Goal: Task Accomplishment & Management: Manage account settings

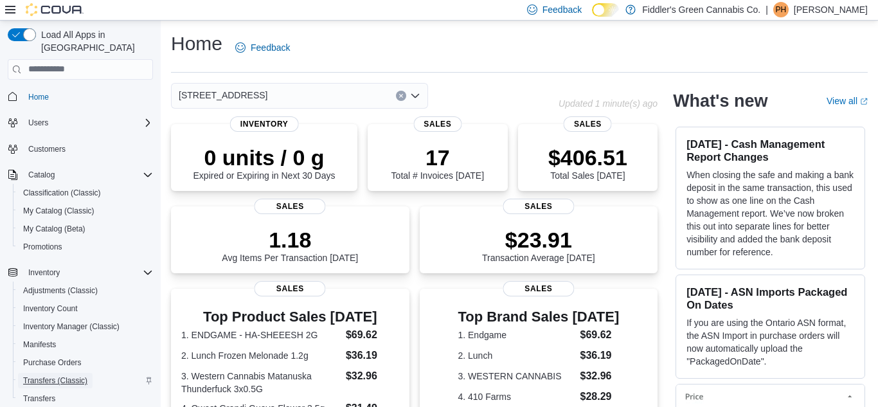
click at [61, 376] on span "Transfers (Classic)" at bounding box center [55, 381] width 64 height 10
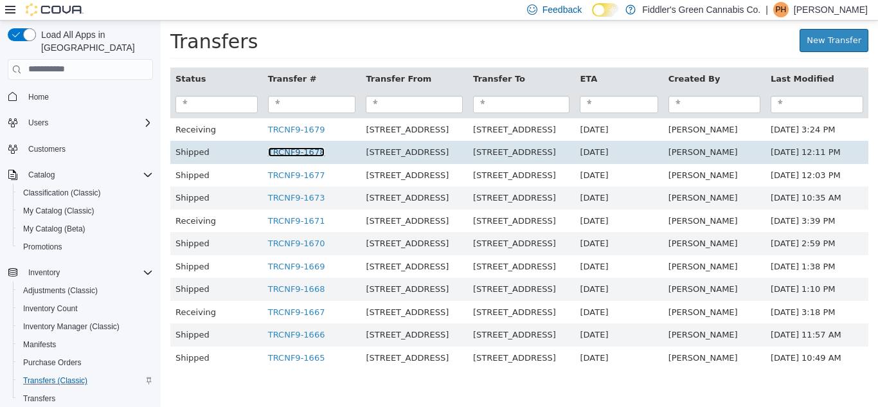
click at [305, 152] on link "TRCNF9-1678" at bounding box center [296, 152] width 57 height 10
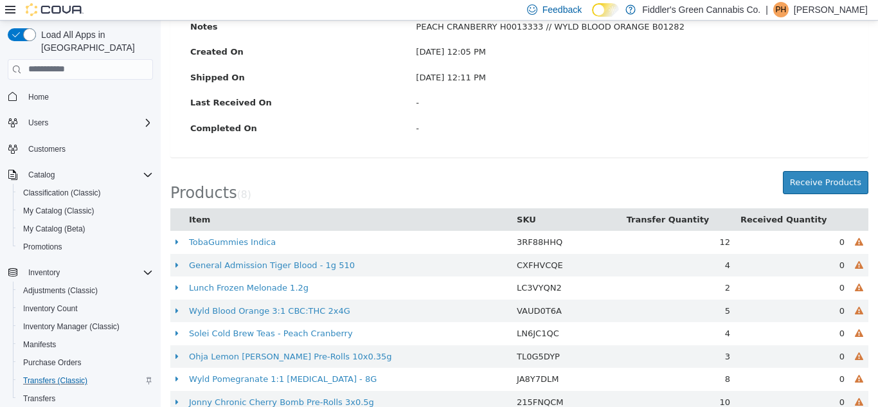
scroll to position [268, 0]
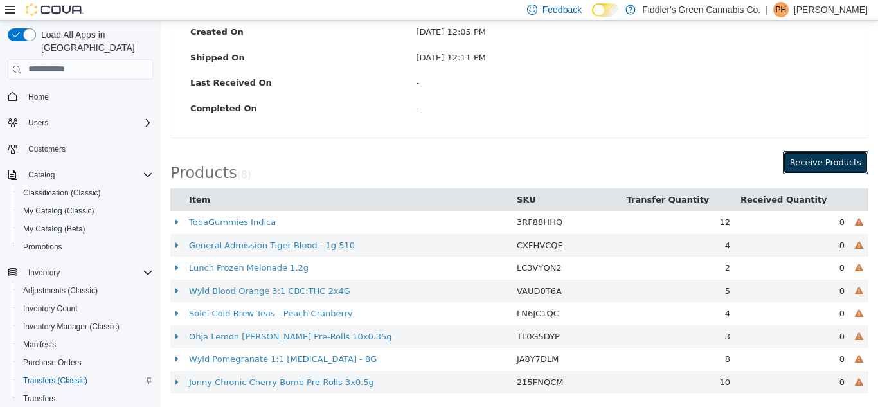
click at [826, 165] on button "Receive Products" at bounding box center [826, 161] width 86 height 23
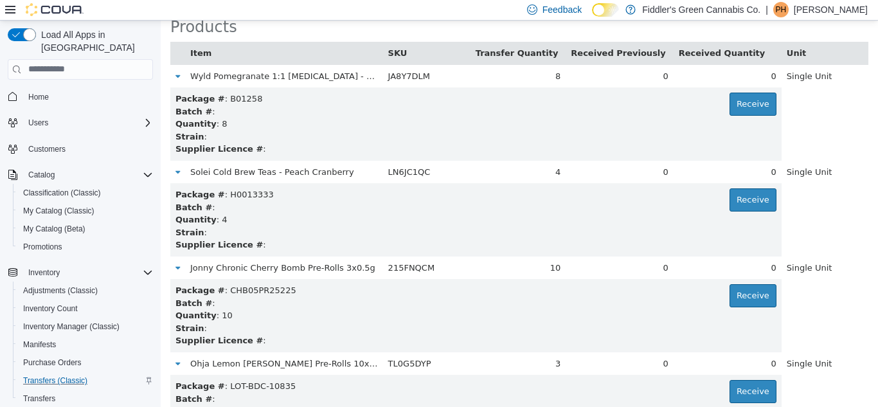
scroll to position [147, 0]
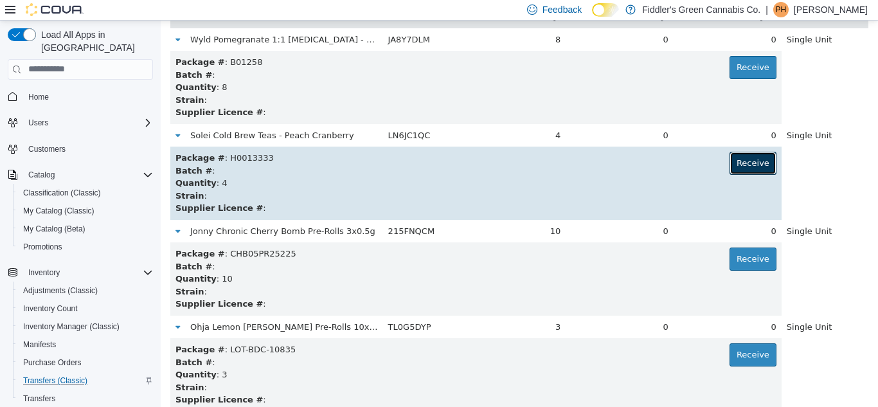
click at [745, 168] on button "Receive" at bounding box center [753, 162] width 47 height 23
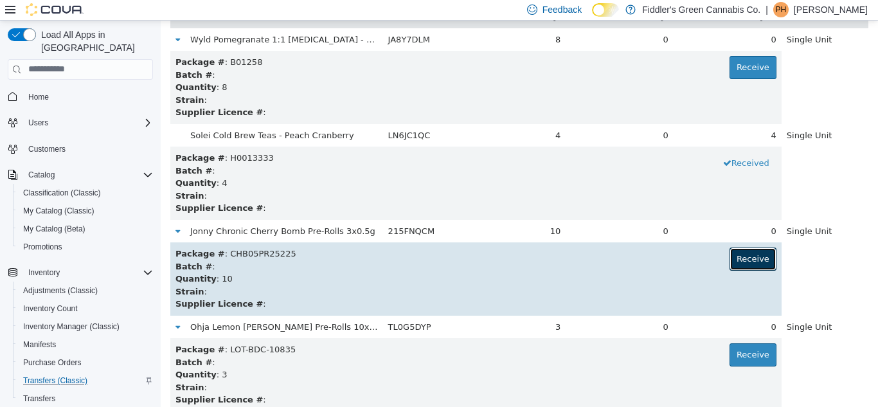
click at [735, 258] on button "Receive" at bounding box center [753, 258] width 47 height 23
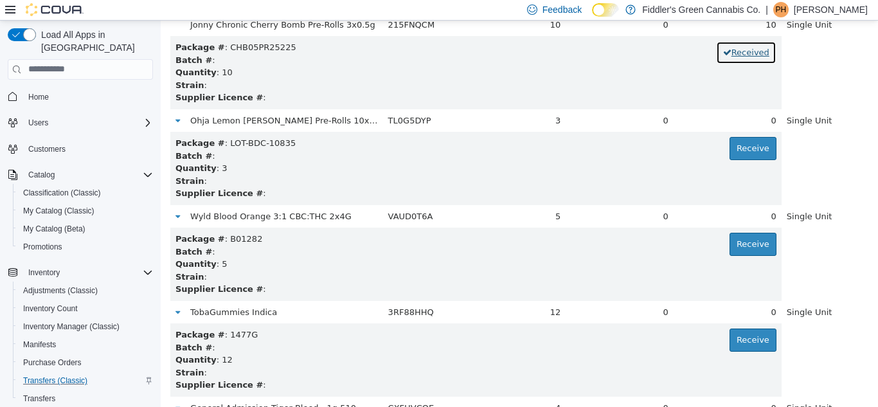
scroll to position [356, 0]
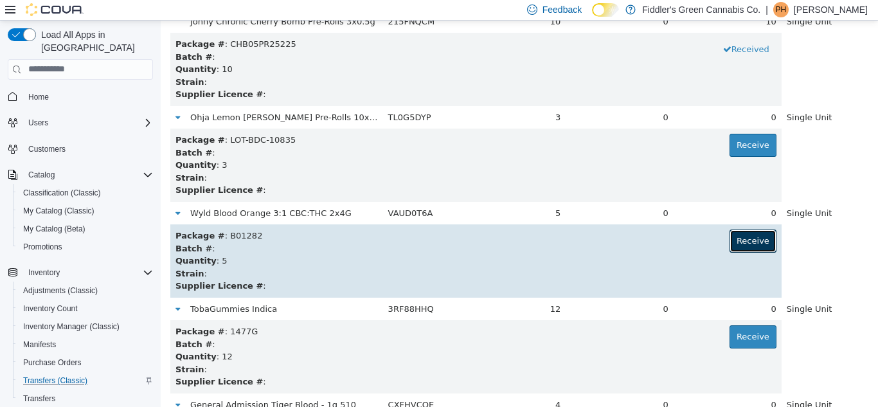
click at [744, 240] on button "Receive" at bounding box center [753, 240] width 47 height 23
click at [744, 240] on button "Received" at bounding box center [746, 240] width 60 height 23
click at [744, 240] on button "Receive" at bounding box center [753, 240] width 47 height 23
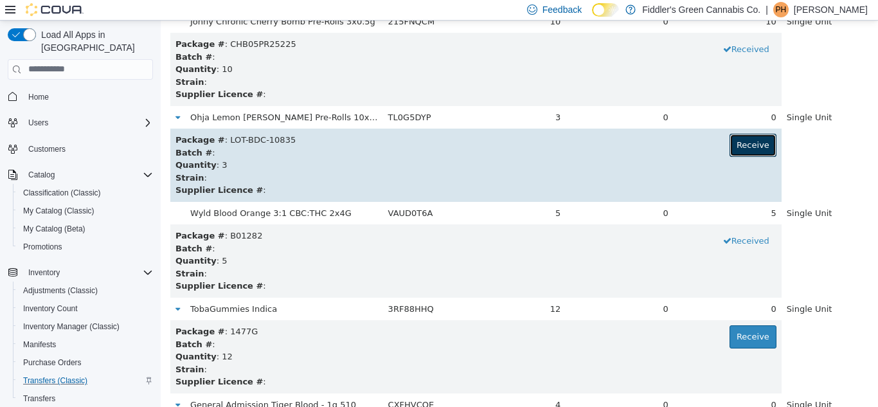
click at [743, 143] on button "Receive" at bounding box center [753, 144] width 47 height 23
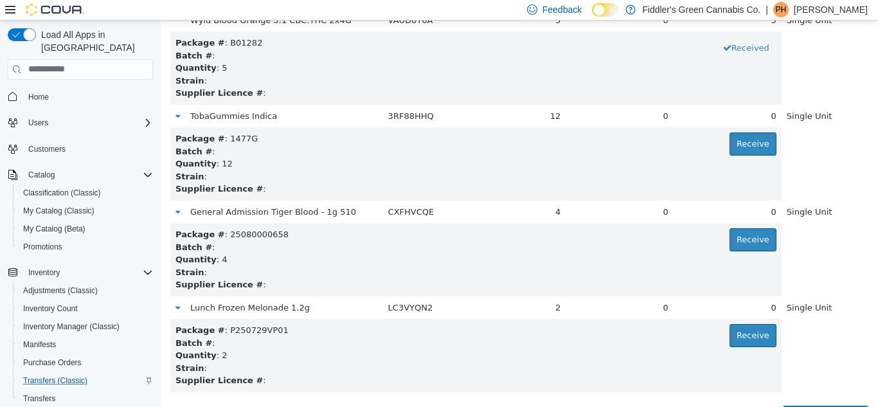
scroll to position [557, 0]
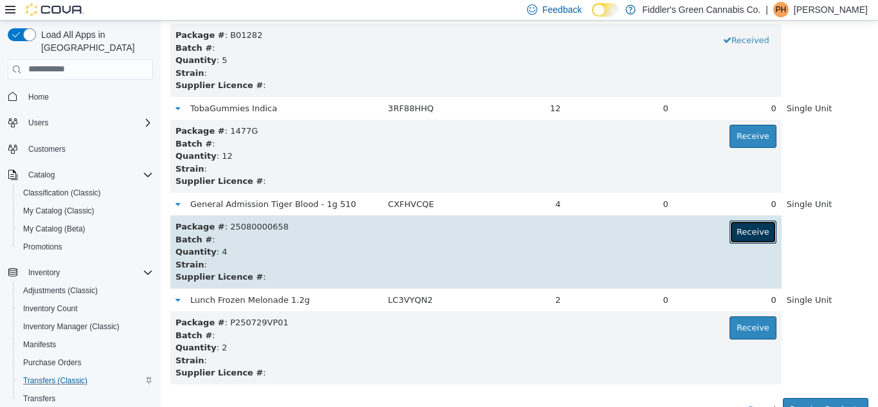
click at [741, 237] on button "Receive" at bounding box center [753, 231] width 47 height 23
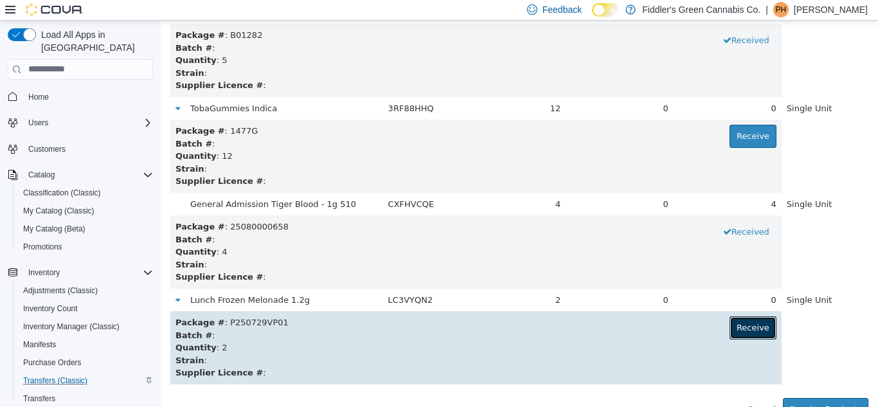
click at [749, 328] on button "Receive" at bounding box center [753, 327] width 47 height 23
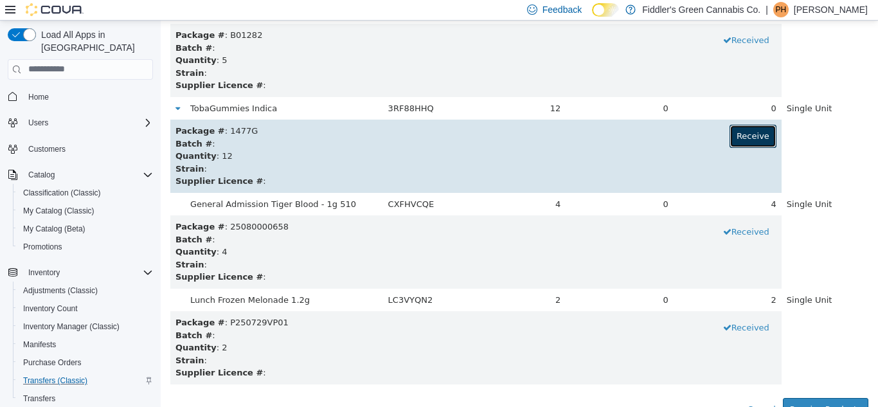
click at [749, 130] on button "Receive" at bounding box center [753, 135] width 47 height 23
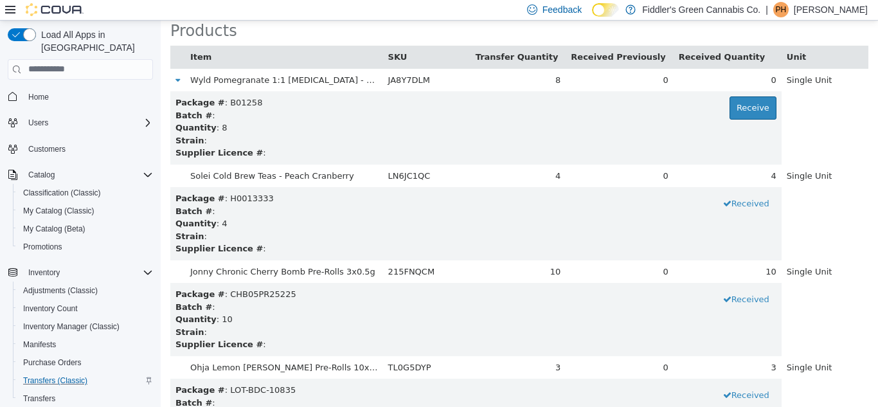
scroll to position [100, 0]
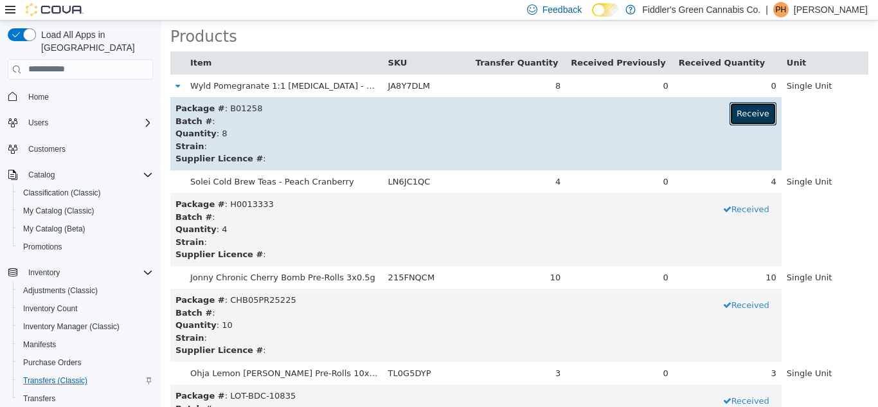
click at [756, 120] on button "Receive" at bounding box center [753, 113] width 47 height 23
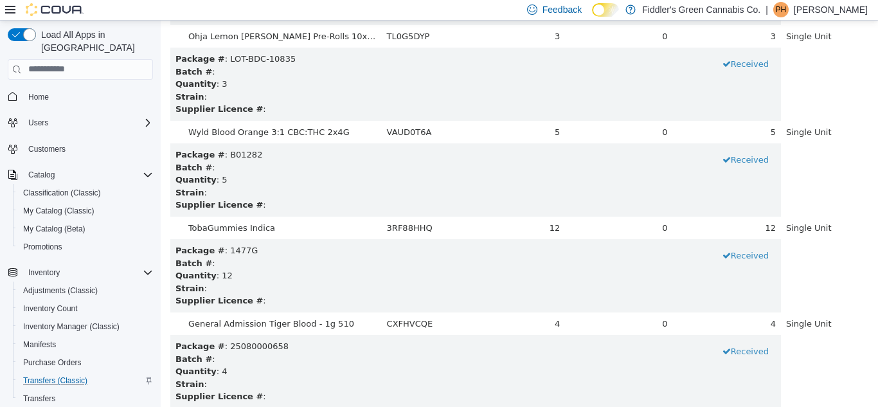
scroll to position [570, 0]
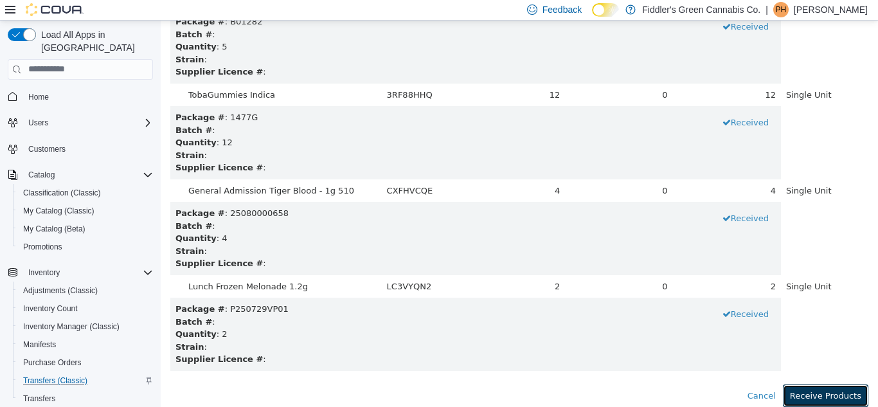
click at [819, 404] on button "Receive Products" at bounding box center [826, 395] width 86 height 23
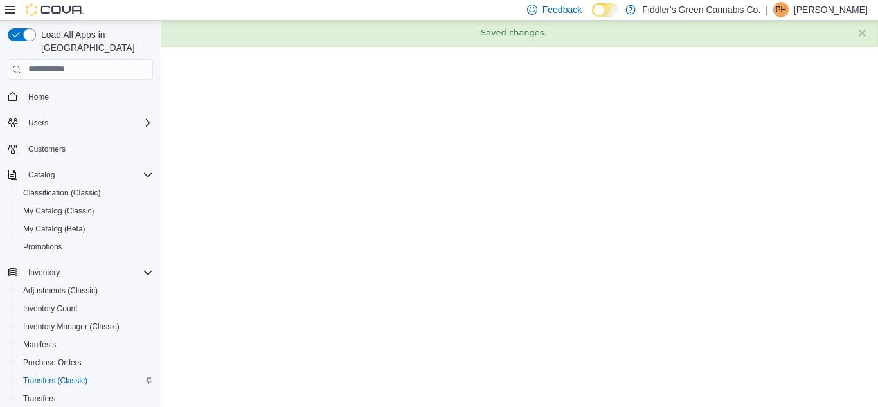
scroll to position [0, 0]
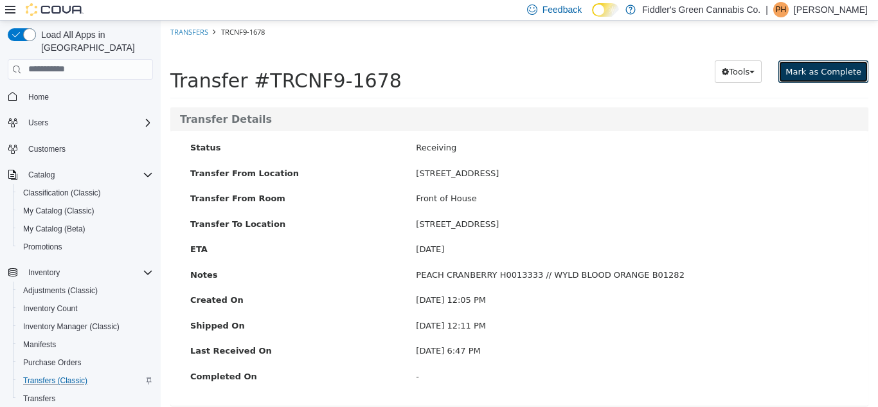
click at [853, 78] on button "Mark as Complete" at bounding box center [824, 71] width 90 height 23
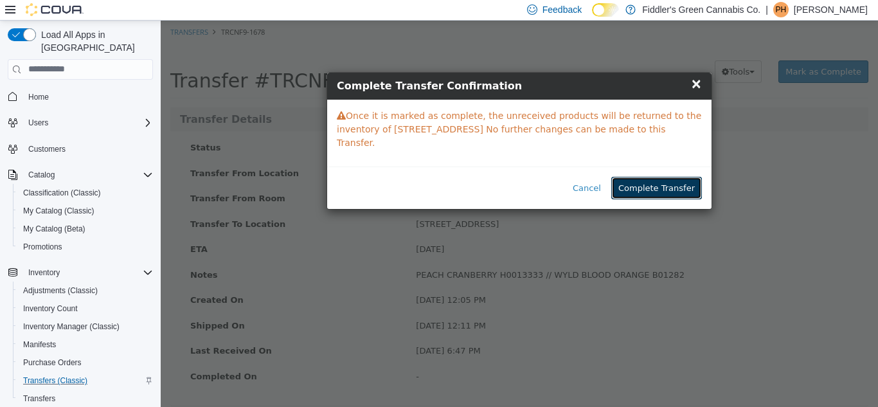
click at [671, 179] on button "Complete Transfer" at bounding box center [657, 187] width 91 height 23
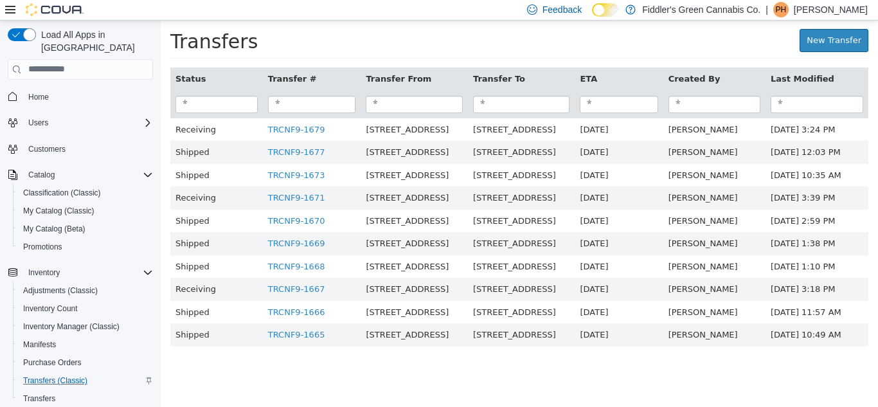
click at [828, 8] on p "Patricia Higenell" at bounding box center [831, 9] width 74 height 15
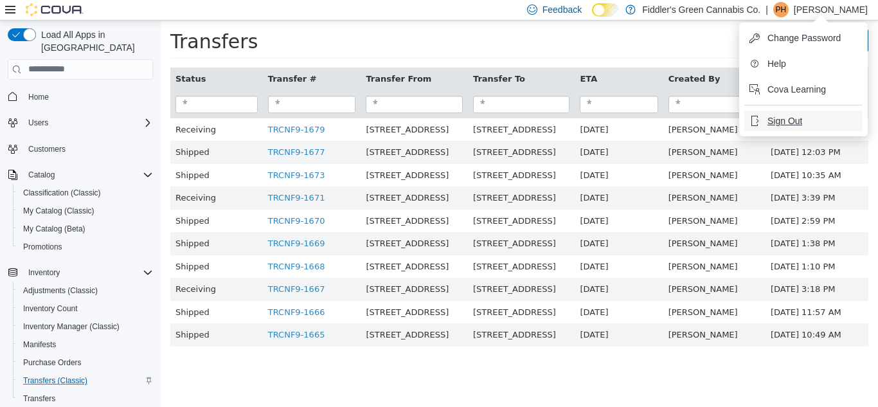
click at [790, 123] on span "Sign Out" at bounding box center [785, 120] width 35 height 13
